Goal: Register for event/course

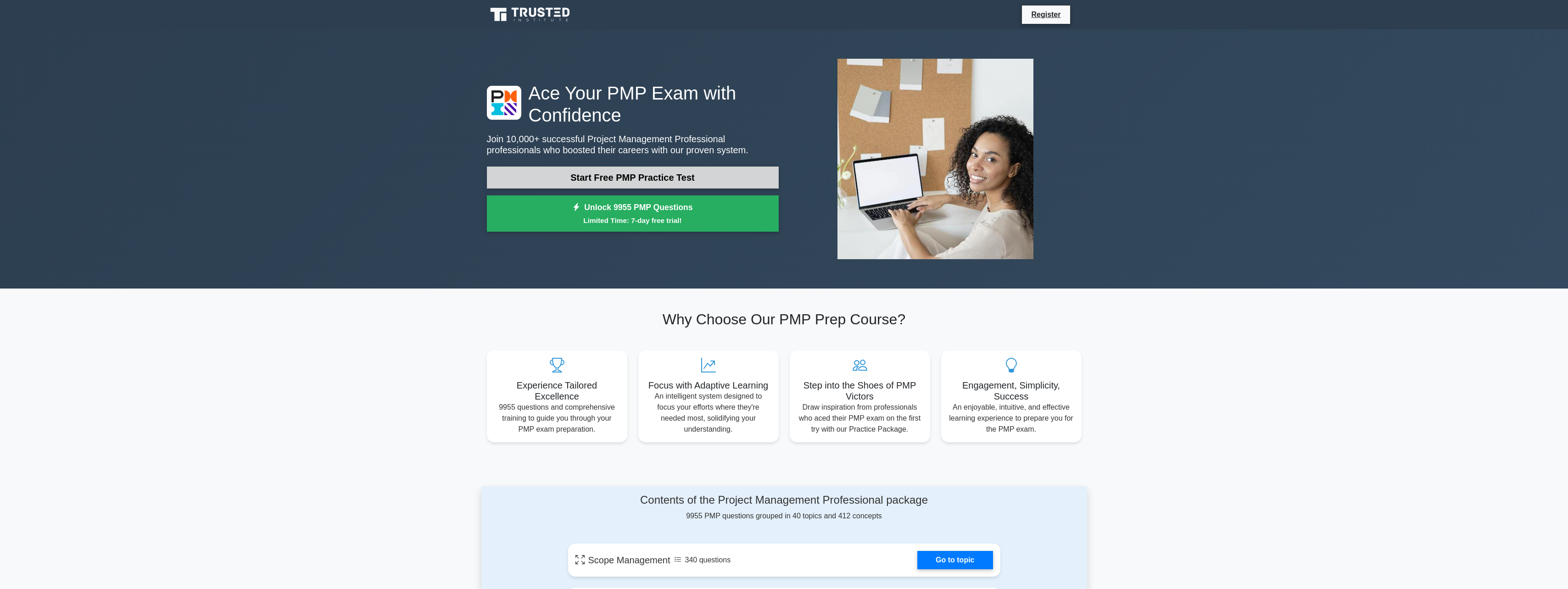
click at [670, 174] on link "Start Free PMP Practice Test" at bounding box center [632, 177] width 292 height 22
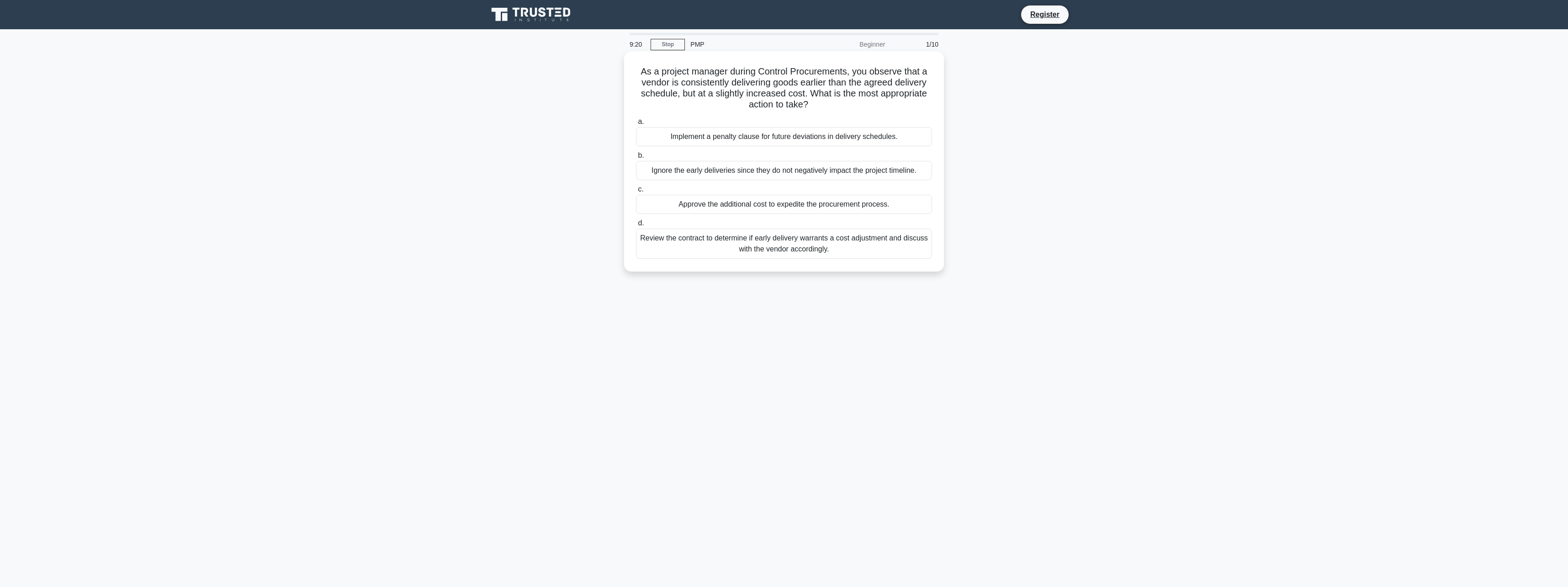
click at [777, 252] on div "Review the contract to determine if early delivery warrants a cost adjustment a…" at bounding box center [784, 244] width 296 height 30
click at [636, 227] on input "d. Review the contract to determine if early delivery warrants a cost adjustmen…" at bounding box center [636, 223] width 0 height 6
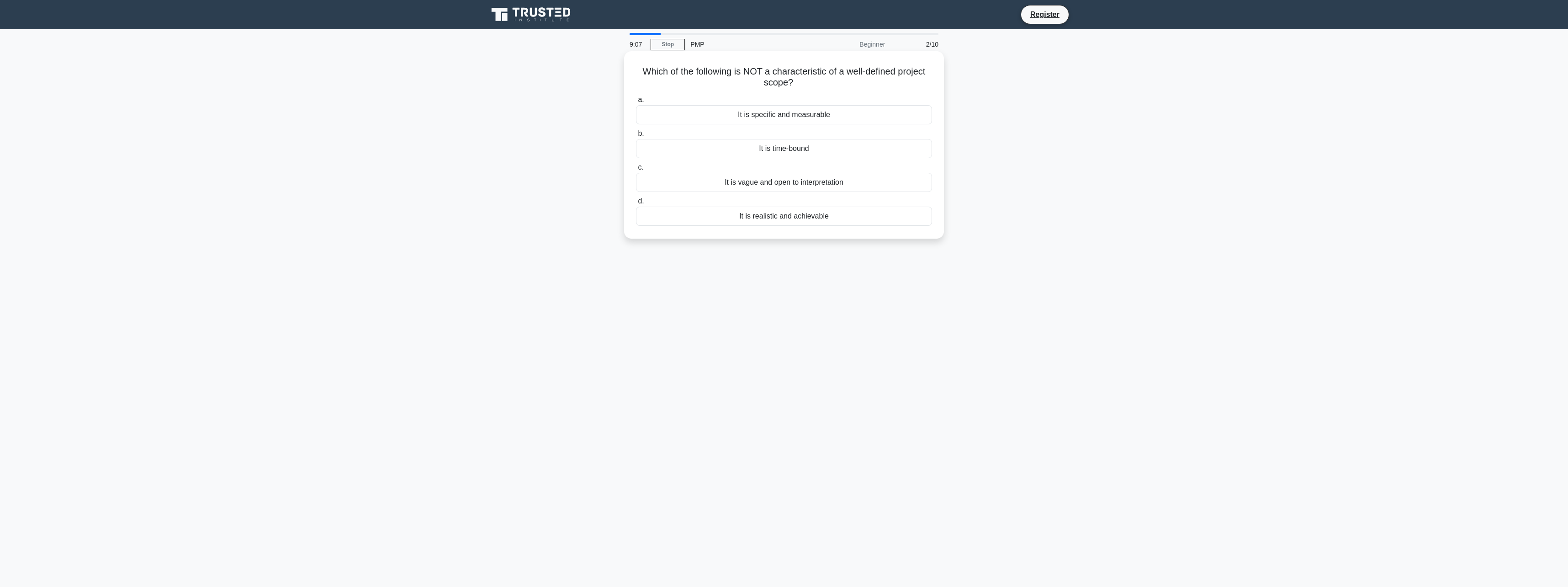
click at [783, 188] on div "It is vague and open to interpretation" at bounding box center [784, 183] width 296 height 19
click at [636, 170] on input "c. It is vague and open to interpretation" at bounding box center [636, 167] width 0 height 6
click at [755, 129] on div "Investigate the reasons for the negative cost variance and determine corrective…" at bounding box center [784, 126] width 296 height 19
click at [636, 114] on input "a. Investigate the reasons for the negative cost variance and determine correct…" at bounding box center [636, 111] width 0 height 6
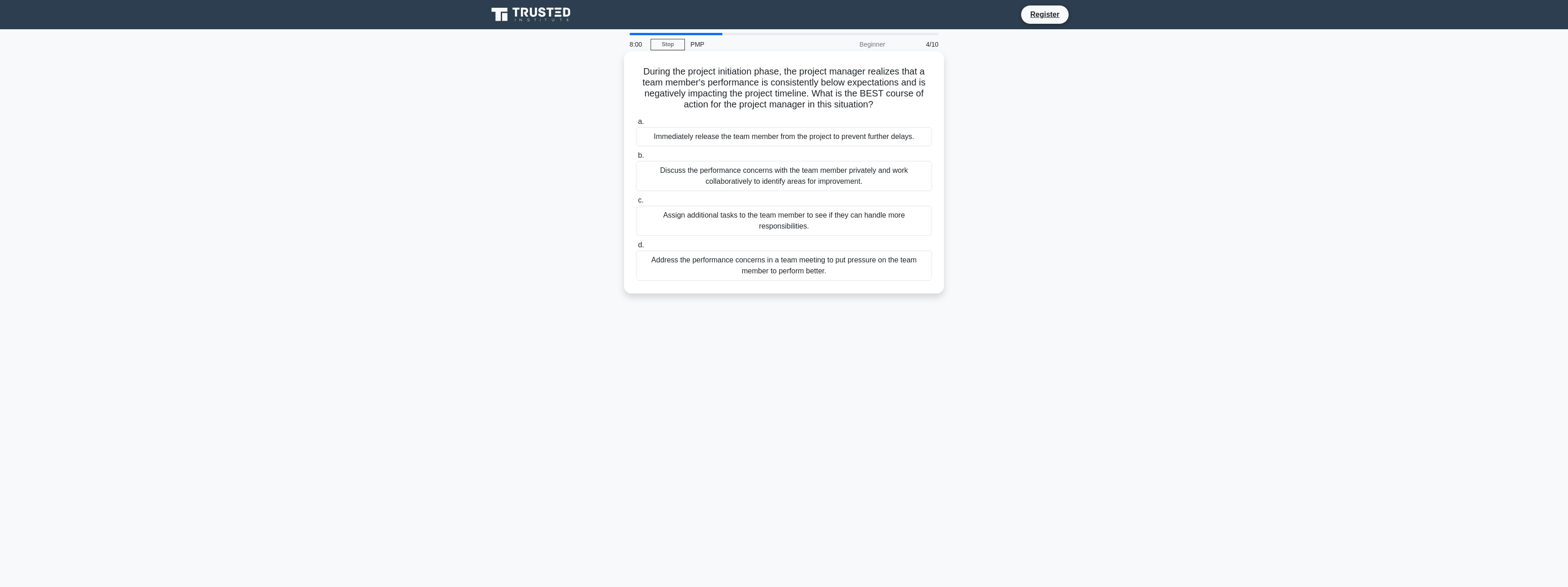
click at [746, 183] on div "Discuss the performance concerns with the team member privately and work collab…" at bounding box center [784, 176] width 296 height 30
click at [636, 158] on input "b. Discuss the performance concerns with the team member privately and work col…" at bounding box center [636, 156] width 0 height 6
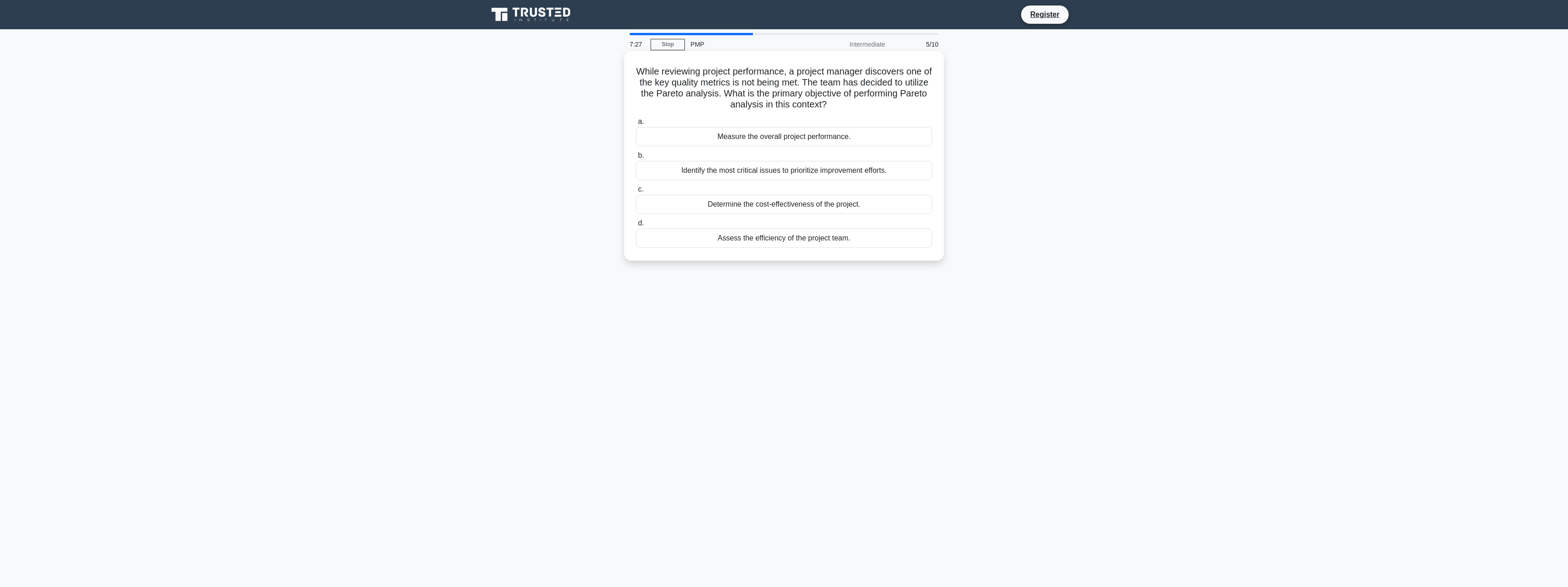
click at [780, 177] on div "Identify the most critical issues to prioritize improvement efforts." at bounding box center [784, 170] width 296 height 19
click at [636, 158] on input "b. Identify the most critical issues to prioritize improvement efforts." at bounding box center [636, 156] width 0 height 6
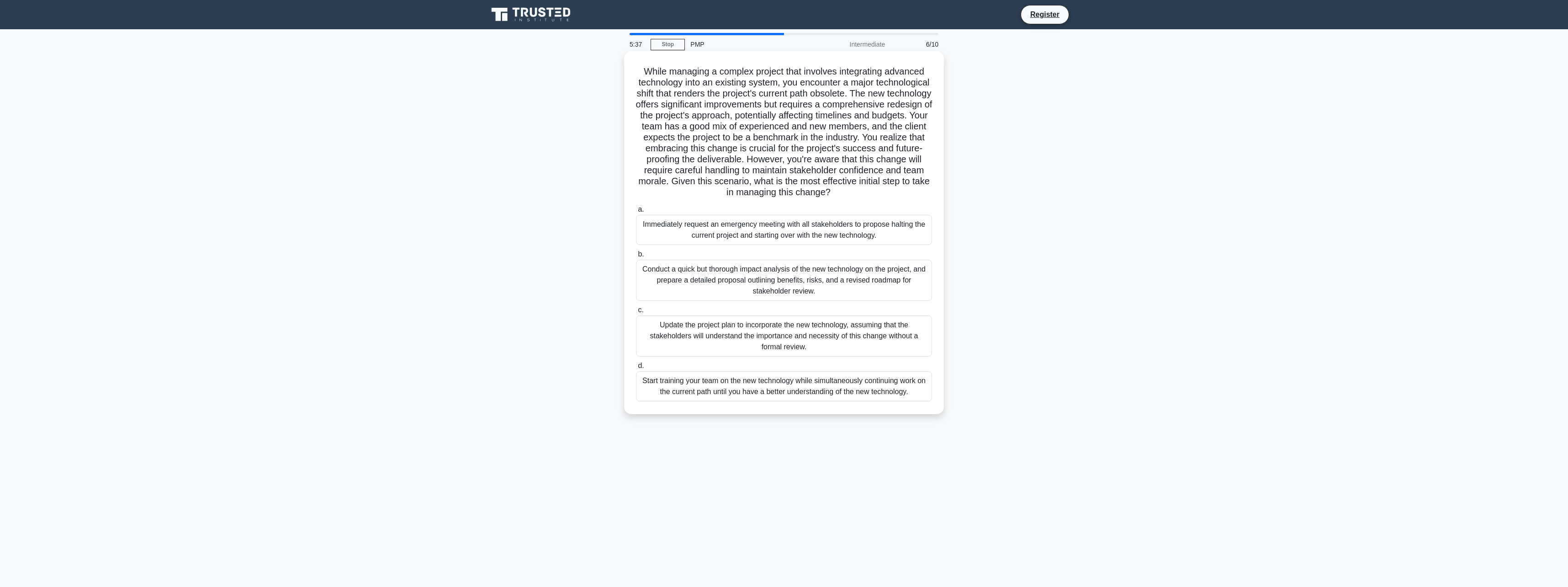
click at [743, 272] on div "Conduct a quick but thorough impact analysis of the new technology on the proje…" at bounding box center [784, 280] width 296 height 41
click at [636, 258] on input "b. Conduct a quick but thorough impact analysis of the new technology on the pr…" at bounding box center [636, 255] width 0 height 6
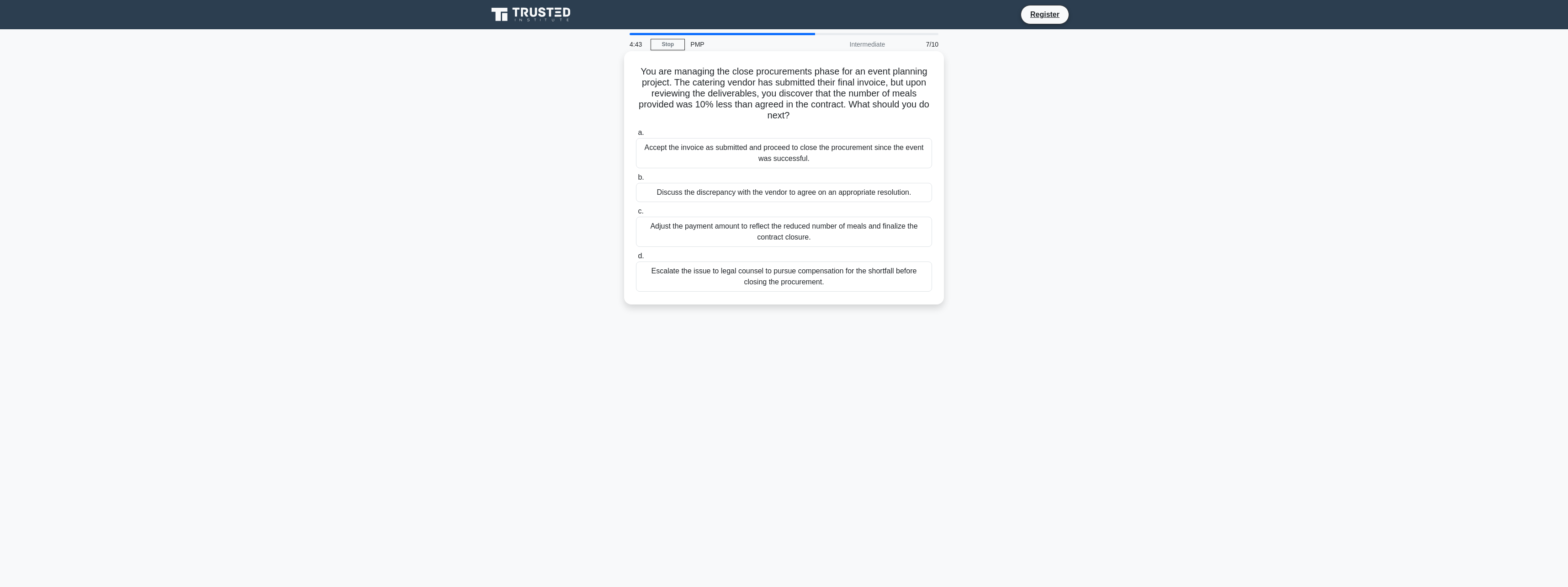
click at [684, 192] on div "Discuss the discrepancy with the vendor to agree on an appropriate resolution." at bounding box center [784, 192] width 296 height 19
click at [636, 180] on input "b. Discuss the discrepancy with the vendor to agree on an appropriate resolutio…" at bounding box center [636, 178] width 0 height 6
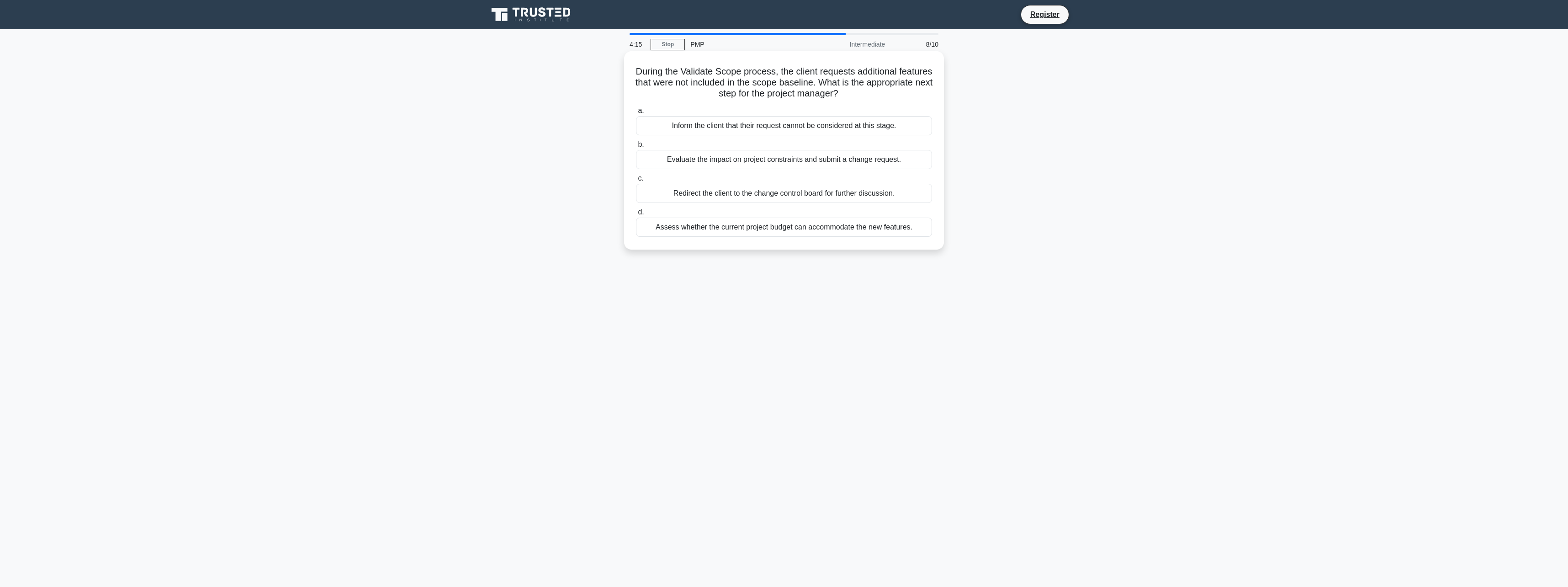
click at [755, 162] on div "Evaluate the impact on project constraints and submit a change request." at bounding box center [784, 160] width 296 height 19
click at [636, 147] on input "b. Evaluate the impact on project constraints and submit a change request." at bounding box center [636, 145] width 0 height 6
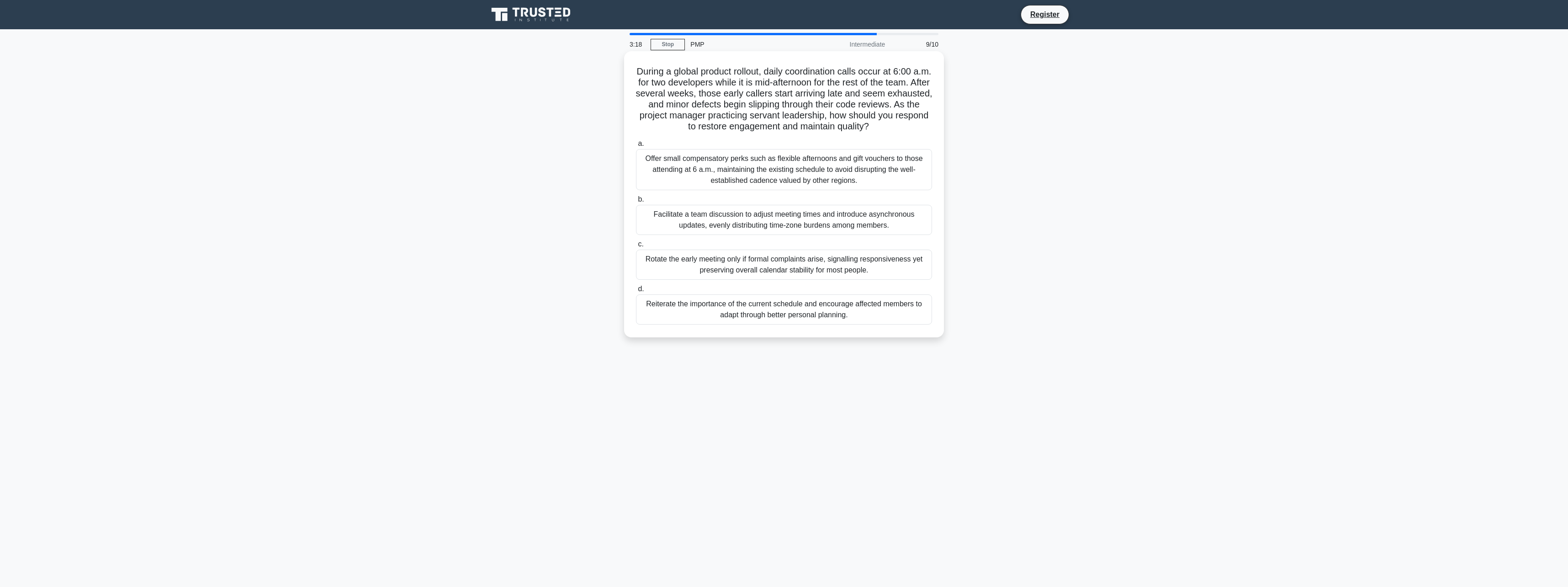
click at [820, 213] on div "Facilitate a team discussion to adjust meeting times and introduce asynchronous…" at bounding box center [784, 220] width 296 height 30
click at [636, 203] on input "b. Facilitate a team discussion to adjust meeting times and introduce asynchron…" at bounding box center [636, 200] width 0 height 6
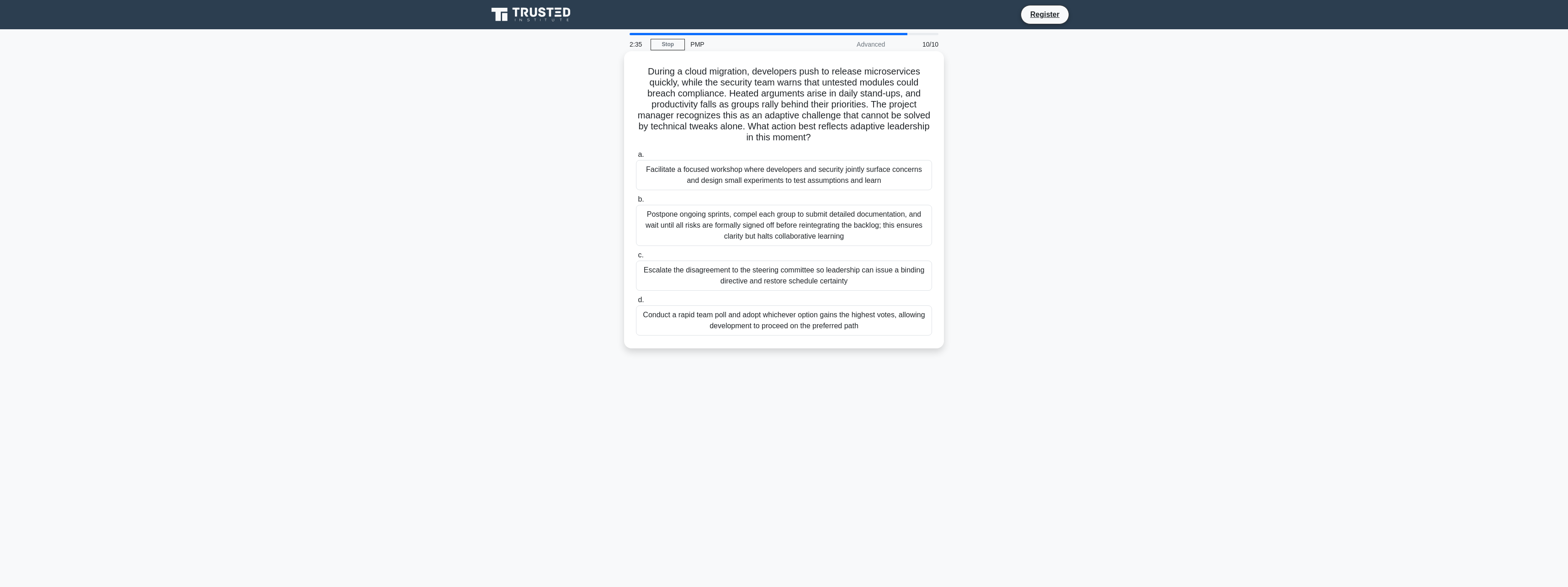
click at [737, 180] on div "Facilitate a focused workshop where developers and security jointly surface con…" at bounding box center [784, 175] width 296 height 30
click at [636, 158] on input "a. Facilitate a focused workshop where developers and security jointly surface …" at bounding box center [636, 155] width 0 height 6
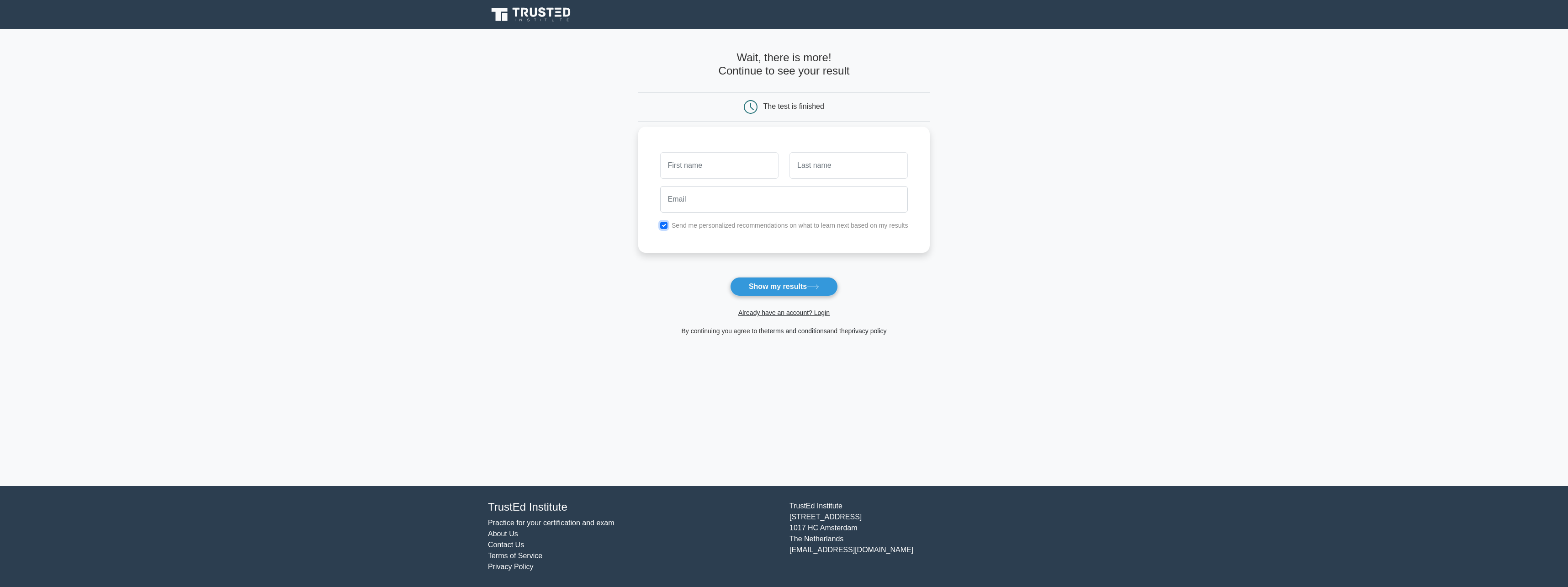
click at [668, 227] on input "checkbox" at bounding box center [664, 225] width 7 height 7
checkbox input "false"
click at [718, 166] on input "text" at bounding box center [719, 166] width 118 height 27
type input "nithin"
click at [885, 175] on input "text" at bounding box center [849, 166] width 118 height 27
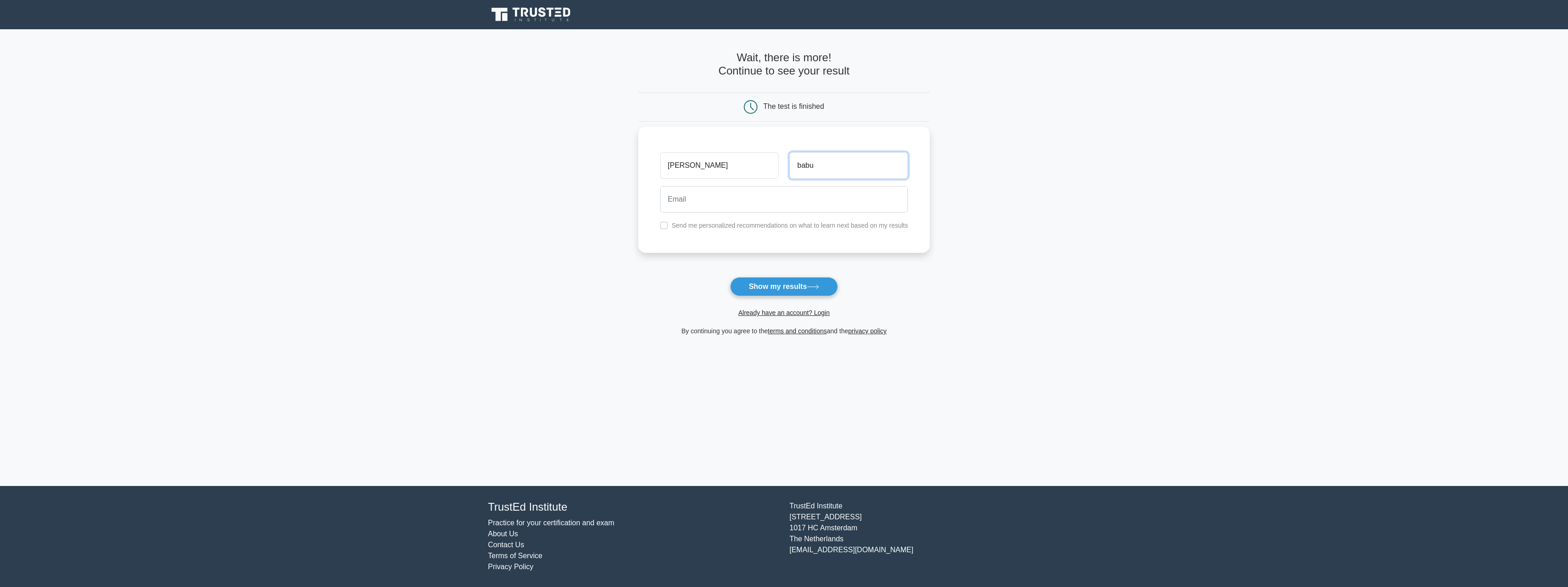
type input "babu"
click at [834, 194] on input "email" at bounding box center [785, 199] width 248 height 27
type input "nithinb8@gmail.com"
click at [770, 285] on button "Show my results" at bounding box center [783, 287] width 108 height 19
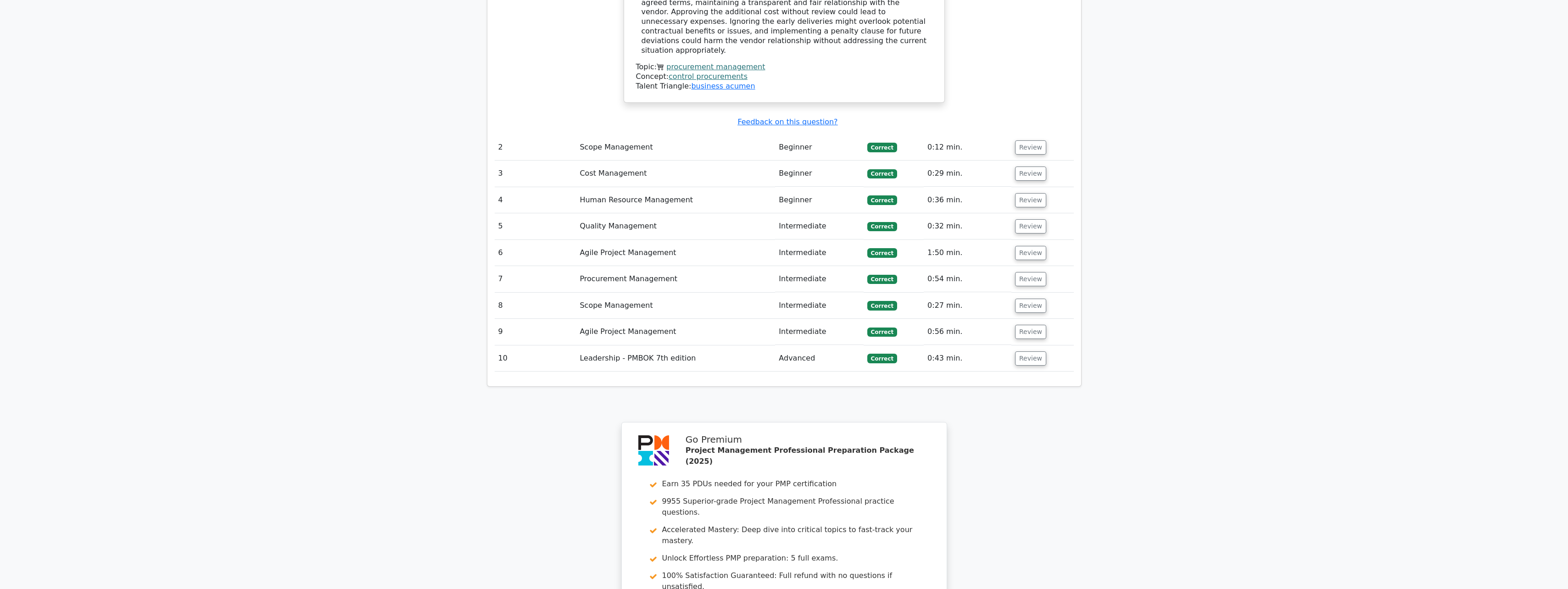
scroll to position [1025, 0]
